Goal: Find specific page/section

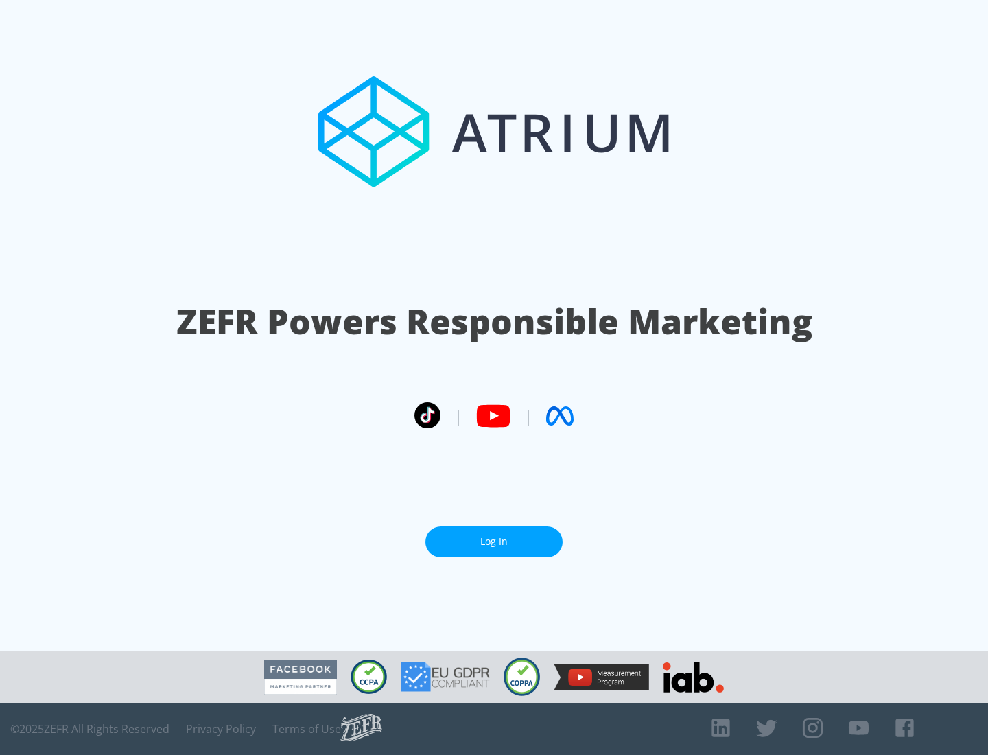
click at [494, 541] on link "Log In" at bounding box center [493, 541] width 137 height 31
